Goal: Information Seeking & Learning: Learn about a topic

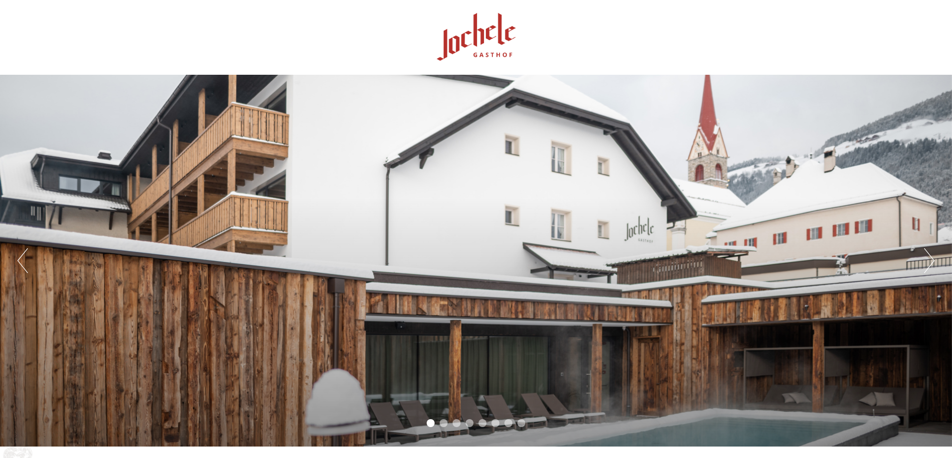
click at [614, 168] on div "Previous Next 1 2 3 4 5 6 7 8" at bounding box center [476, 261] width 952 height 372
click at [928, 250] on button "Next" at bounding box center [929, 260] width 10 height 25
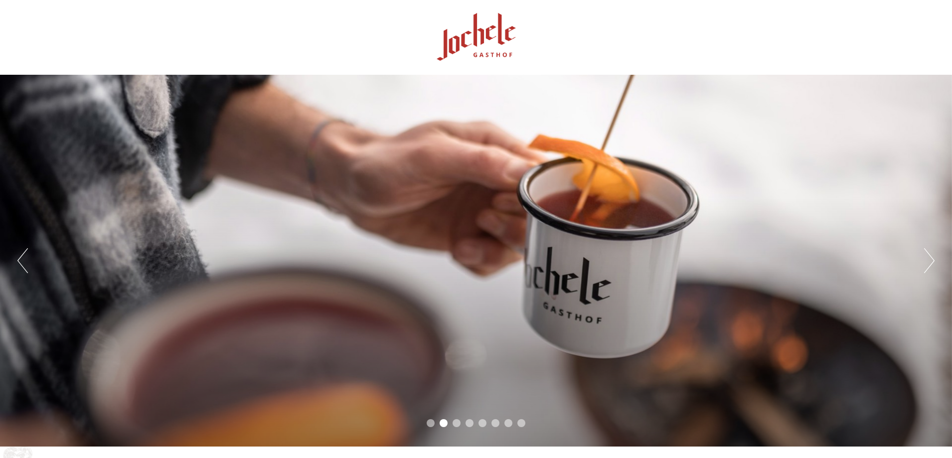
click at [928, 250] on button "Next" at bounding box center [929, 260] width 10 height 25
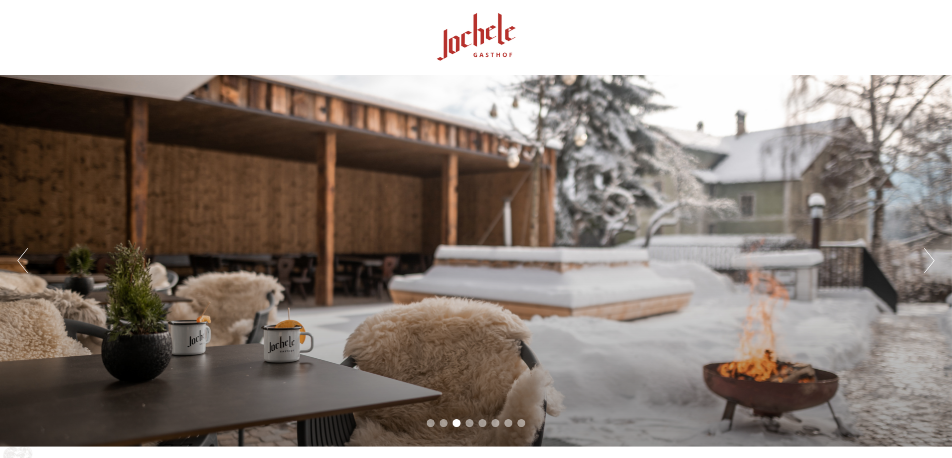
click at [928, 250] on button "Next" at bounding box center [929, 260] width 10 height 25
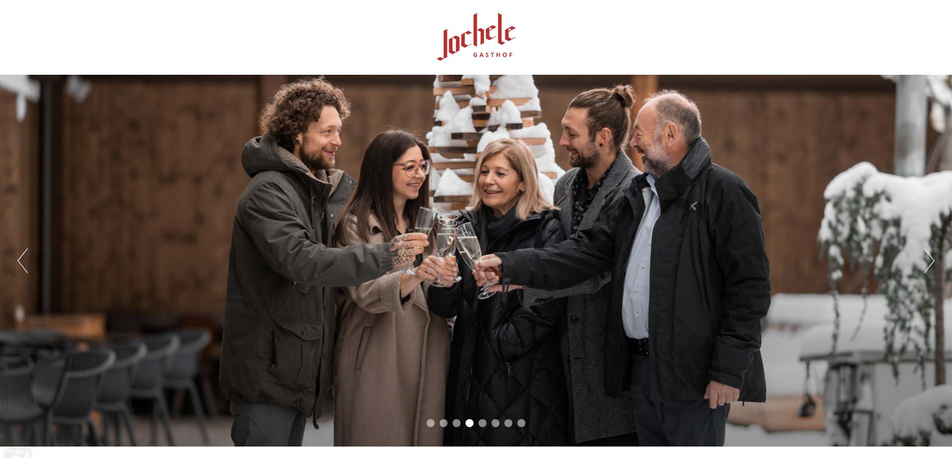
click at [928, 250] on button "Next" at bounding box center [929, 260] width 10 height 25
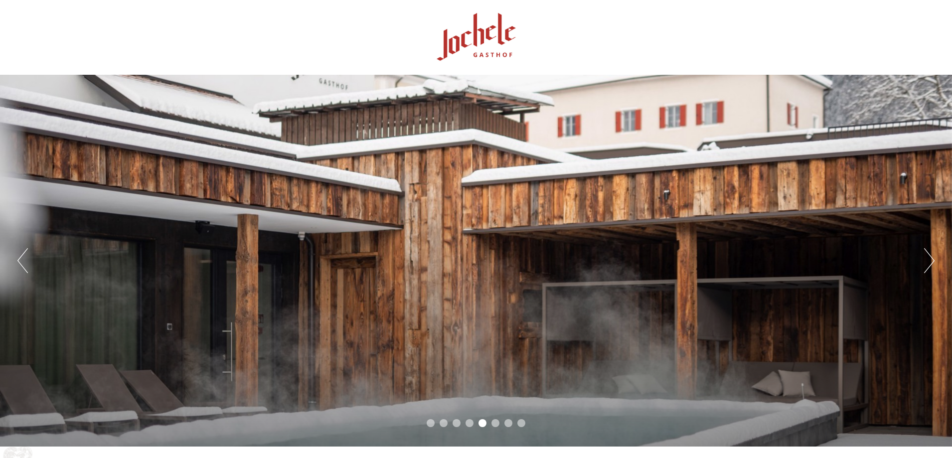
drag, startPoint x: 928, startPoint y: 250, endPoint x: 920, endPoint y: 248, distance: 9.2
drag, startPoint x: 920, startPoint y: 248, endPoint x: 656, endPoint y: 159, distance: 278.0
click at [656, 159] on div "Previous Next 1 2 3 4 5 6 7 8" at bounding box center [476, 261] width 952 height 372
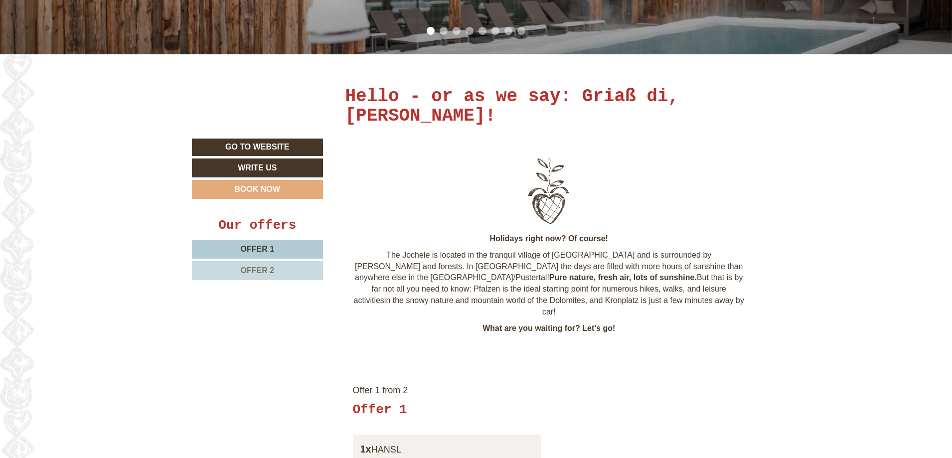
scroll to position [399, 0]
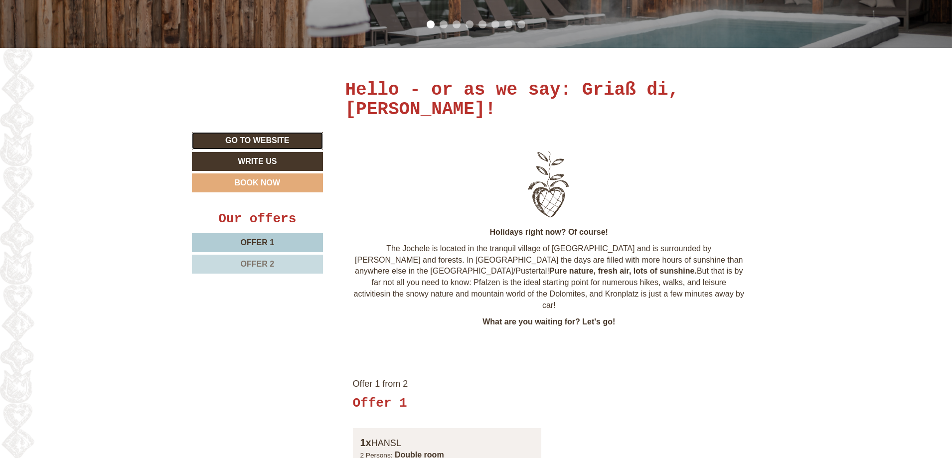
click at [249, 141] on link "Go to website" at bounding box center [257, 140] width 131 height 17
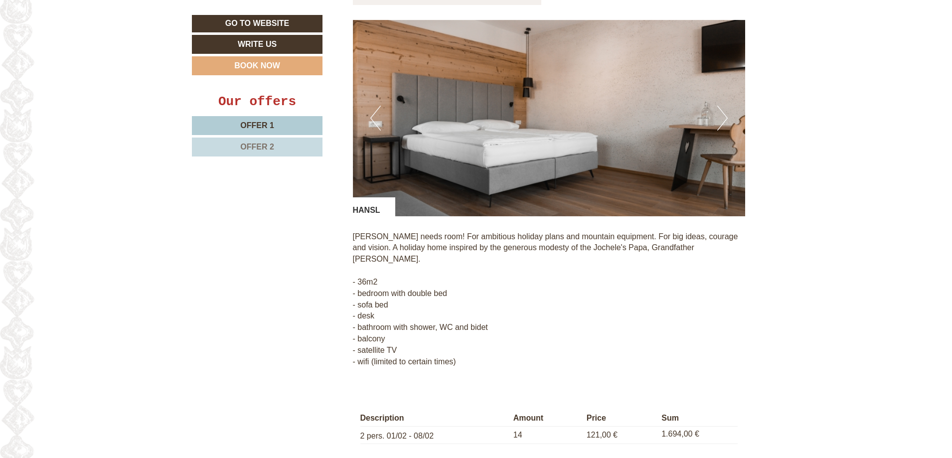
scroll to position [898, 0]
drag, startPoint x: 644, startPoint y: 312, endPoint x: 662, endPoint y: 61, distance: 251.5
click at [662, 61] on img at bounding box center [549, 117] width 393 height 196
click at [726, 105] on button "Next" at bounding box center [723, 117] width 10 height 25
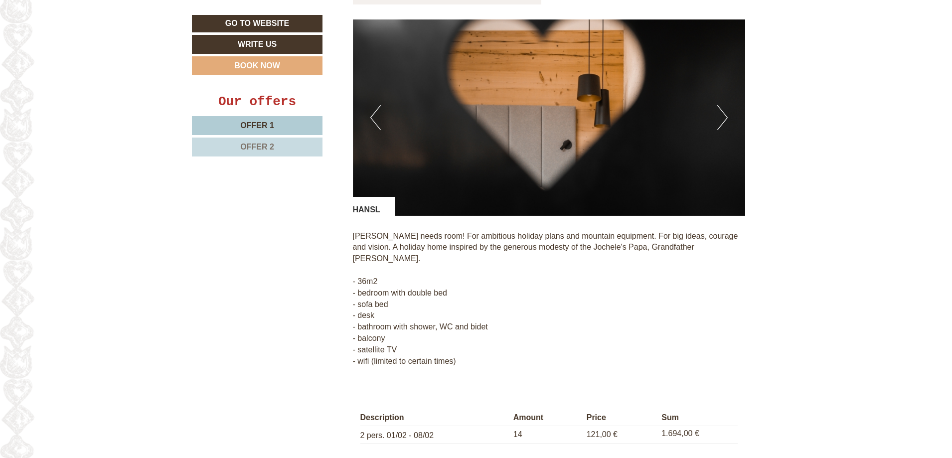
click at [726, 105] on button "Next" at bounding box center [723, 117] width 10 height 25
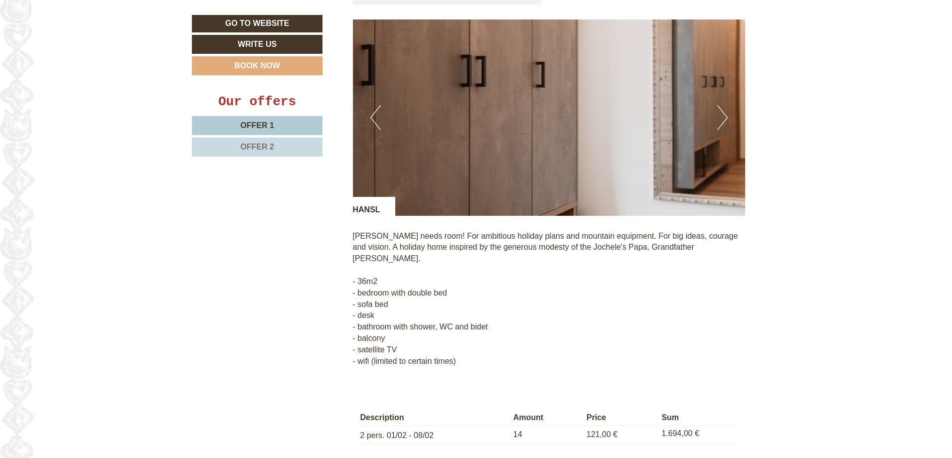
click at [726, 105] on button "Next" at bounding box center [723, 117] width 10 height 25
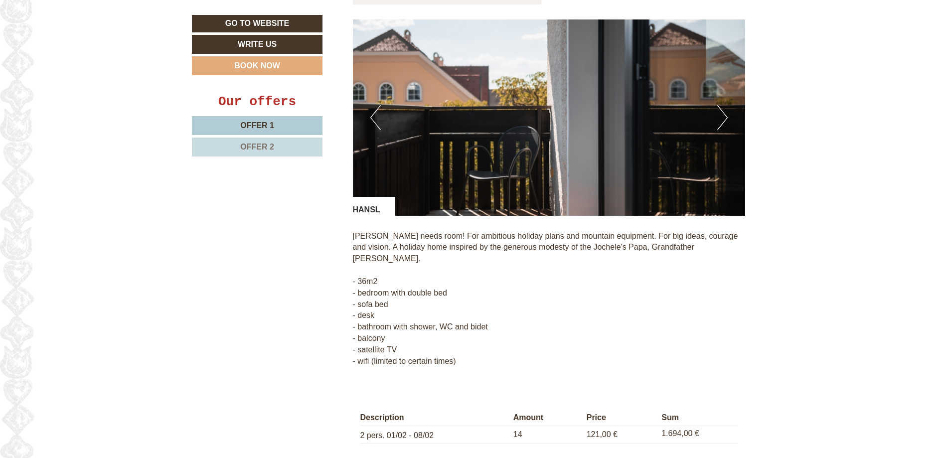
click at [726, 105] on button "Next" at bounding box center [723, 117] width 10 height 25
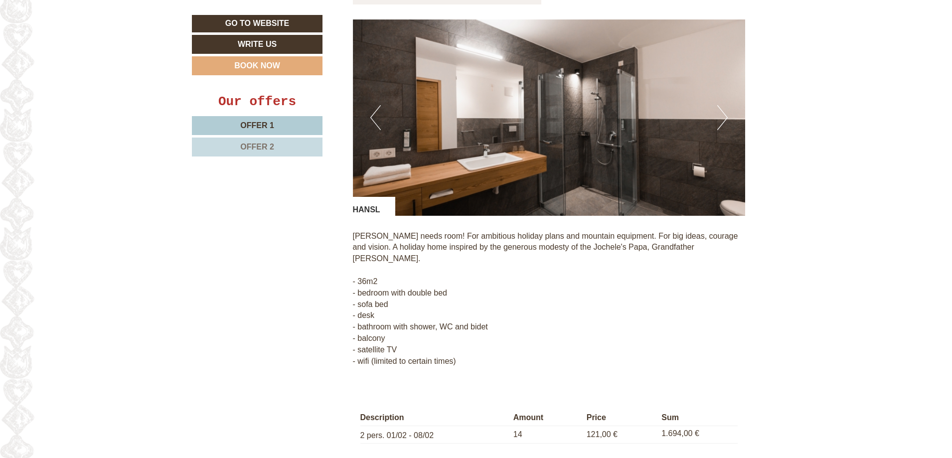
click at [726, 105] on button "Next" at bounding box center [723, 117] width 10 height 25
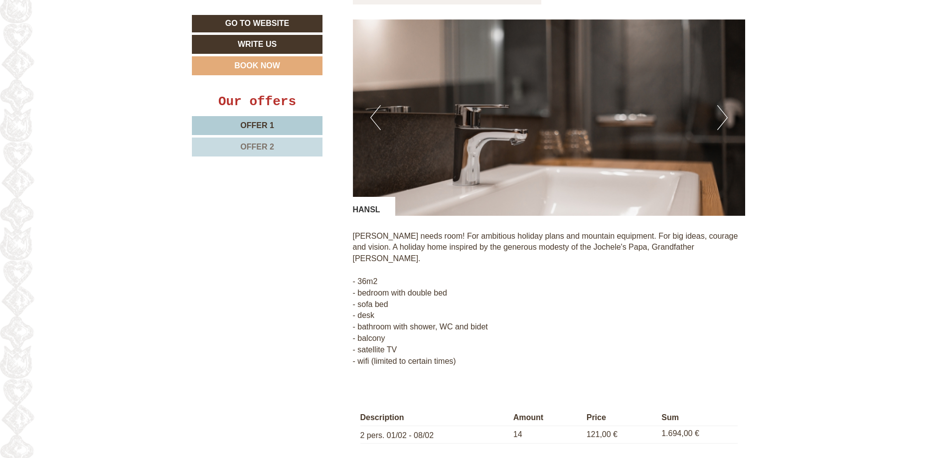
click at [726, 105] on button "Next" at bounding box center [723, 117] width 10 height 25
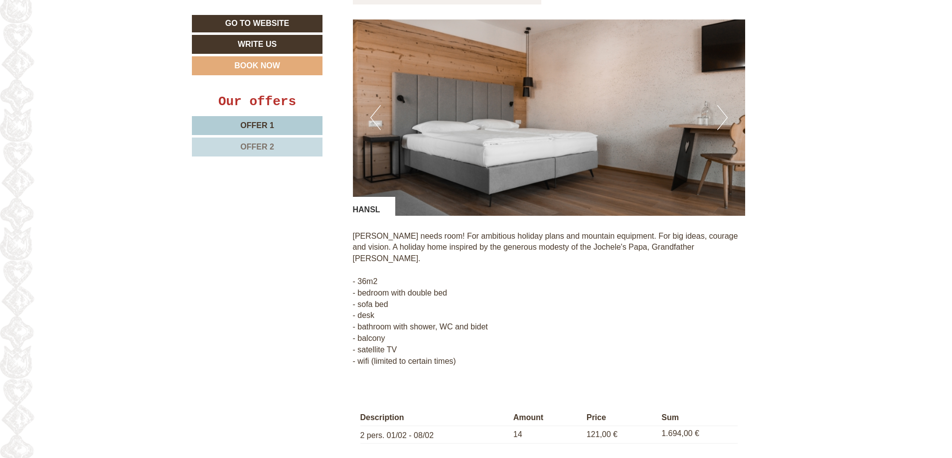
click at [726, 105] on button "Next" at bounding box center [723, 117] width 10 height 25
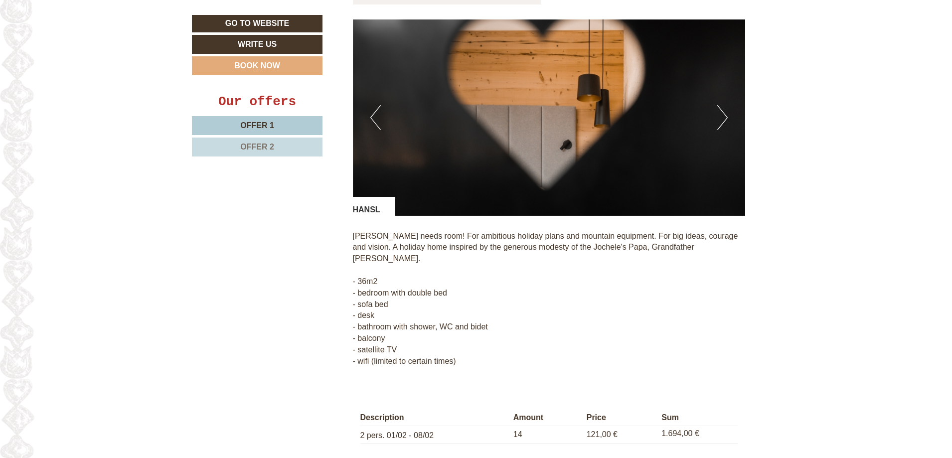
click at [726, 105] on button "Next" at bounding box center [723, 117] width 10 height 25
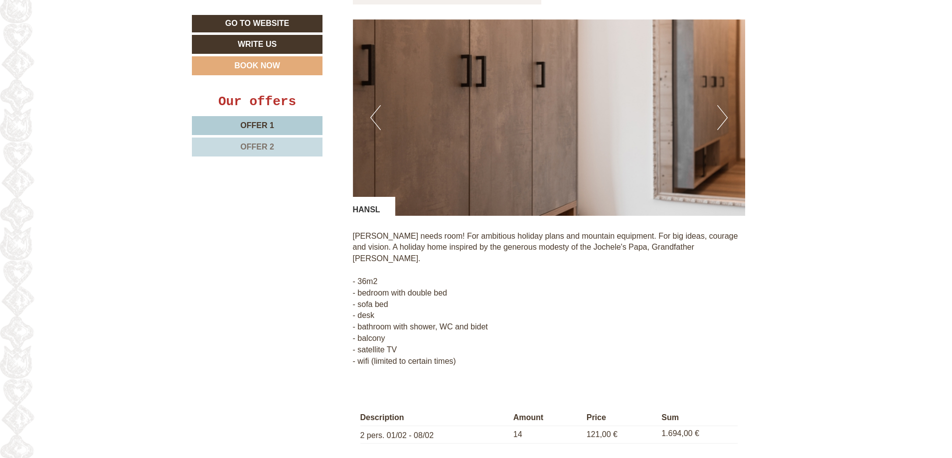
click at [726, 105] on button "Next" at bounding box center [723, 117] width 10 height 25
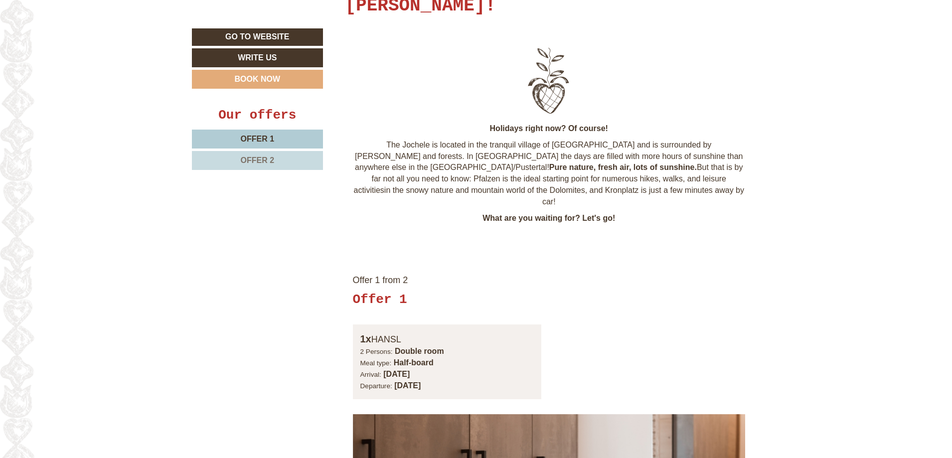
scroll to position [249, 0]
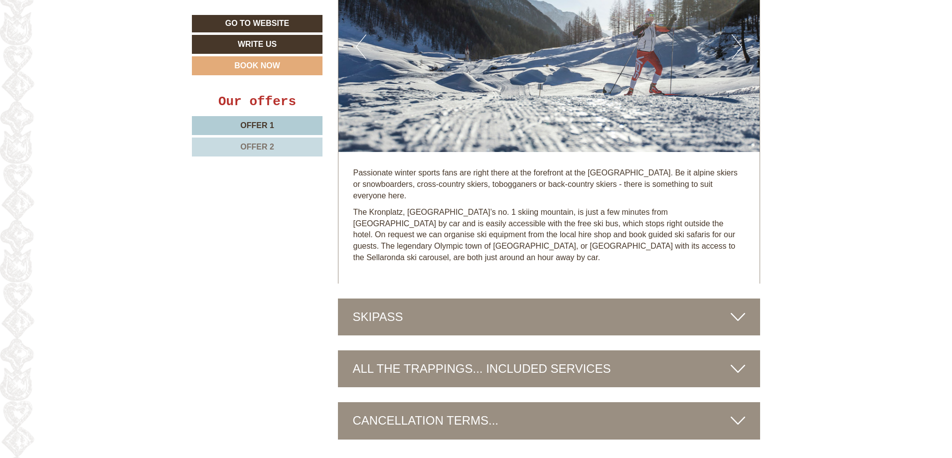
scroll to position [2942, 0]
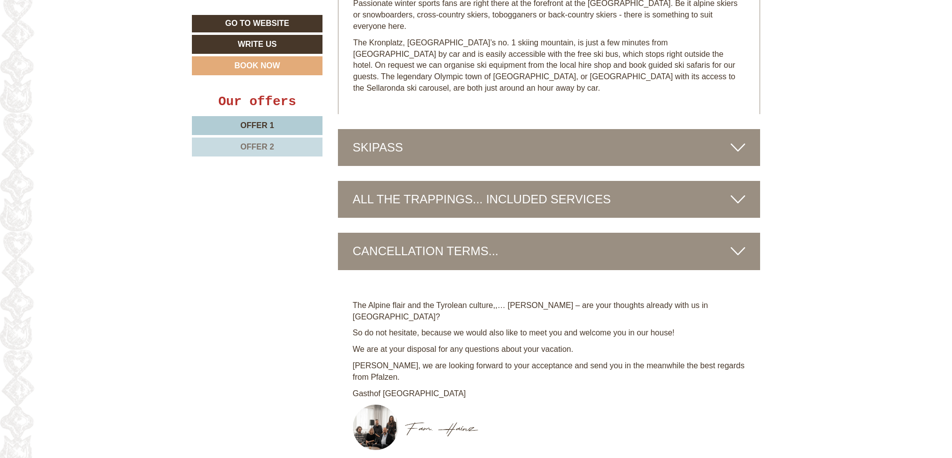
click at [582, 181] on div "ALL THE TRAPPINGS... INCLUDED SERVICES" at bounding box center [549, 199] width 423 height 37
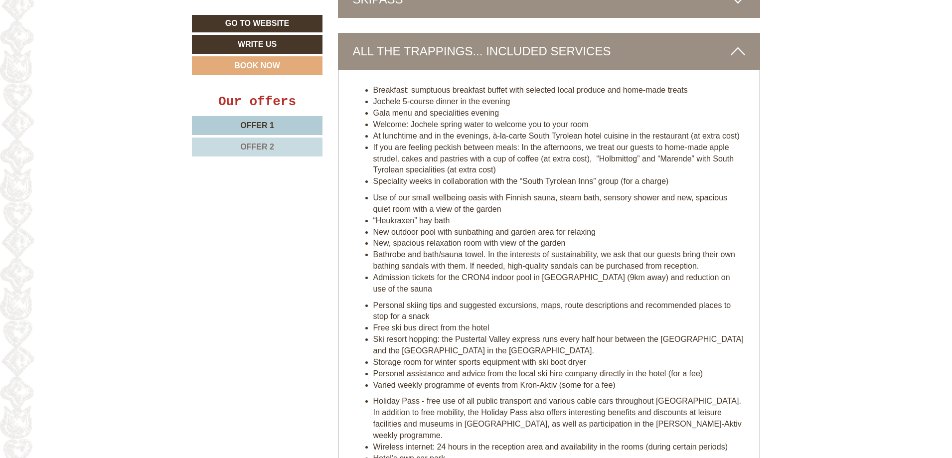
scroll to position [3092, 0]
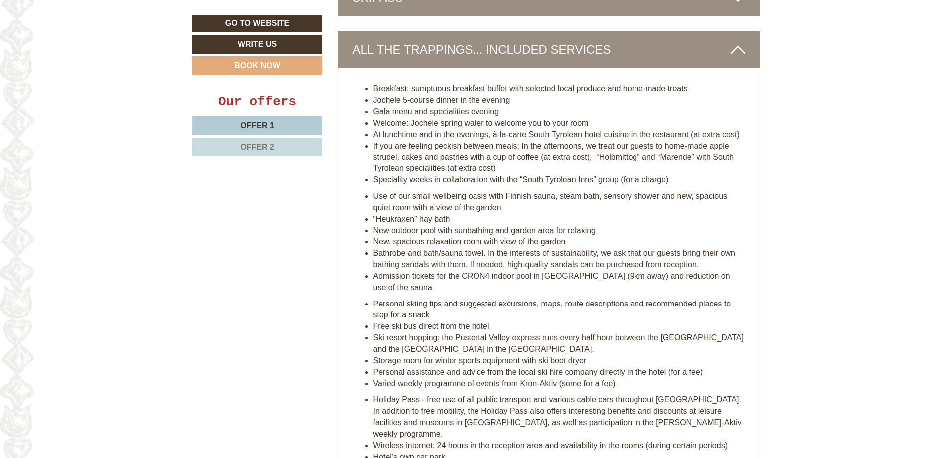
drag, startPoint x: 609, startPoint y: 144, endPoint x: 452, endPoint y: 265, distance: 198.4
click at [452, 271] on li "Admission tickets for the CRON4 indoor pool in [GEOGRAPHIC_DATA] (9km away) and…" at bounding box center [559, 282] width 372 height 23
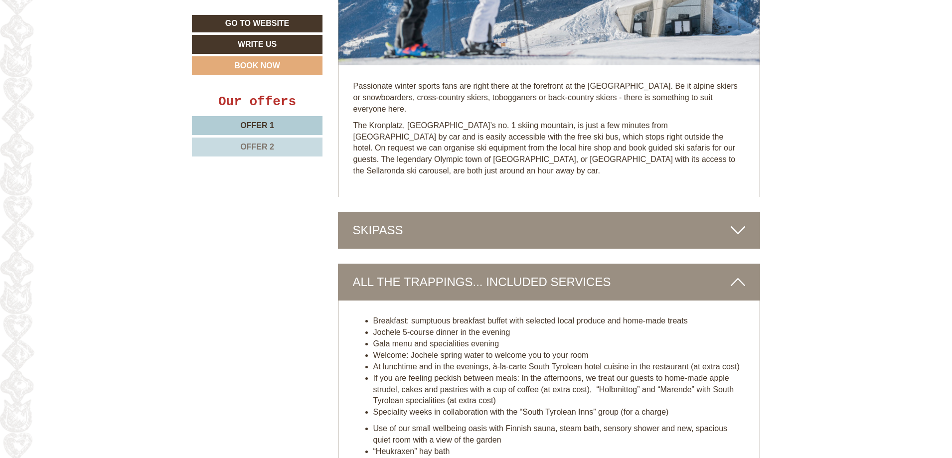
scroll to position [2892, 0]
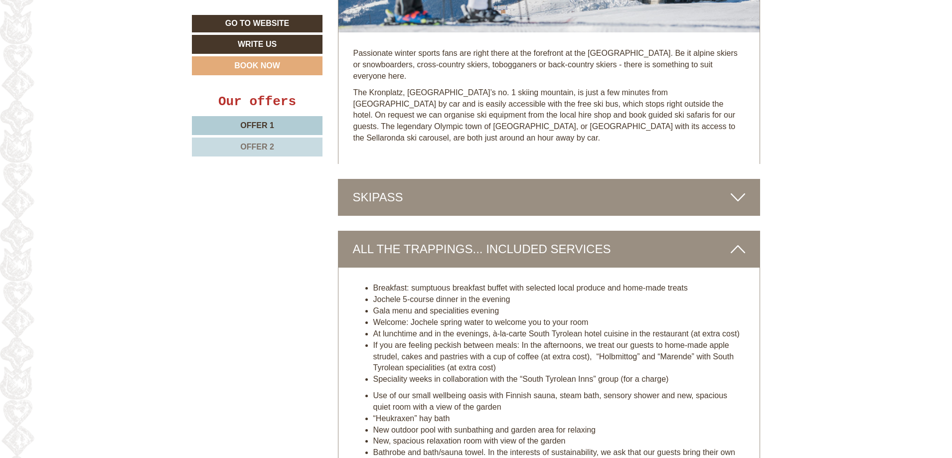
drag, startPoint x: 447, startPoint y: 210, endPoint x: 475, endPoint y: 160, distance: 57.6
click at [475, 179] on div "SKIPASS" at bounding box center [549, 197] width 423 height 37
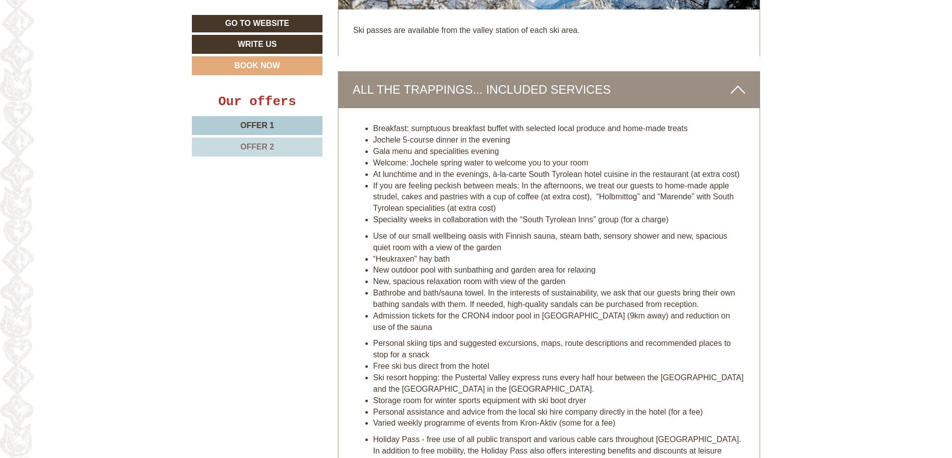
scroll to position [3341, 0]
